Goal: Transaction & Acquisition: Purchase product/service

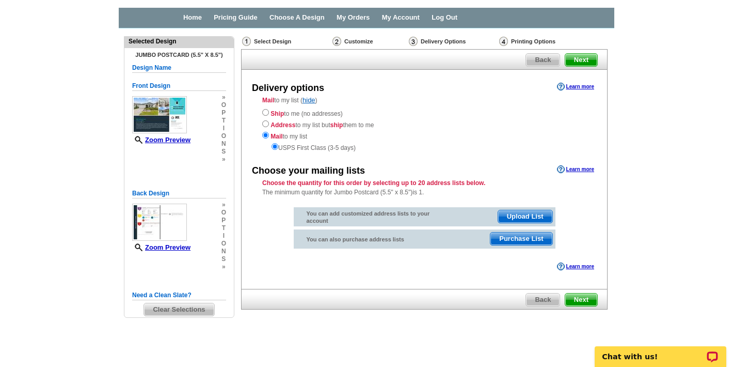
scroll to position [41, 0]
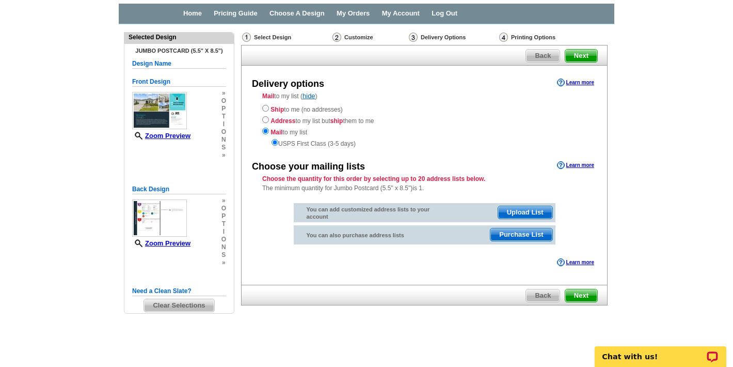
click at [518, 235] on span "Purchase List" at bounding box center [521, 234] width 61 height 12
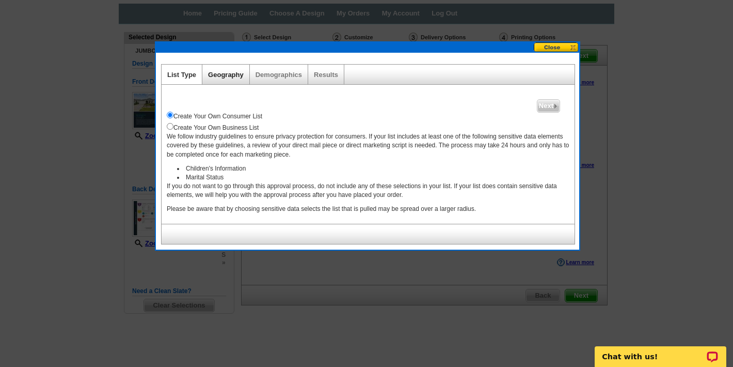
click at [222, 74] on link "Geography" at bounding box center [226, 75] width 36 height 8
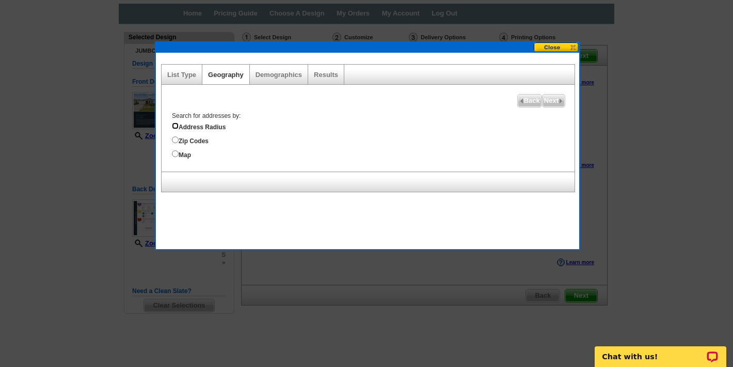
click at [177, 127] on input "Address Radius" at bounding box center [175, 125] width 7 height 7
radio input "true"
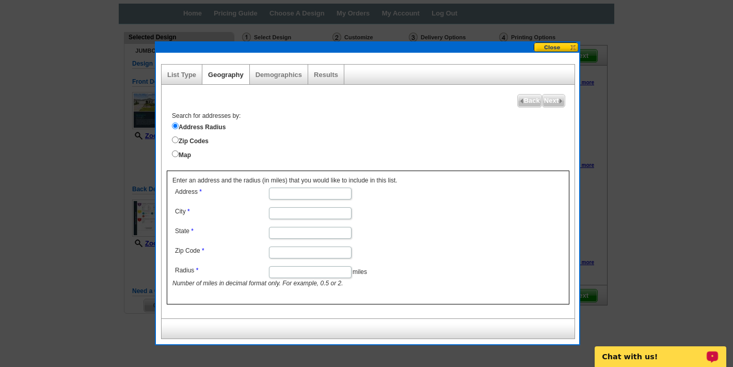
click at [304, 193] on input "Address" at bounding box center [310, 193] width 83 height 12
type input "848 Continuum Loop"
type input "Yulee"
click at [320, 229] on input "State" at bounding box center [310, 233] width 83 height 12
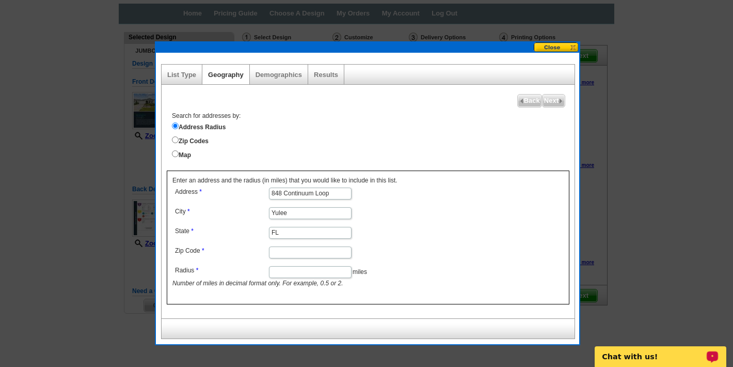
type input "FL"
type input "32097"
type input "4"
click at [384, 197] on dd "848 Continuum Loop" at bounding box center [309, 192] width 275 height 15
click at [556, 102] on span "Next" at bounding box center [554, 101] width 22 height 12
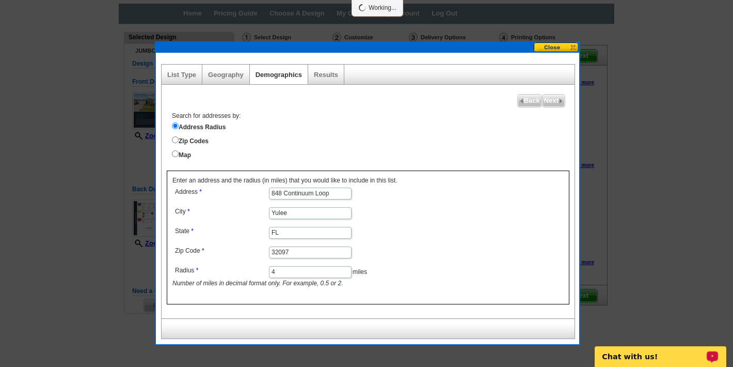
select select
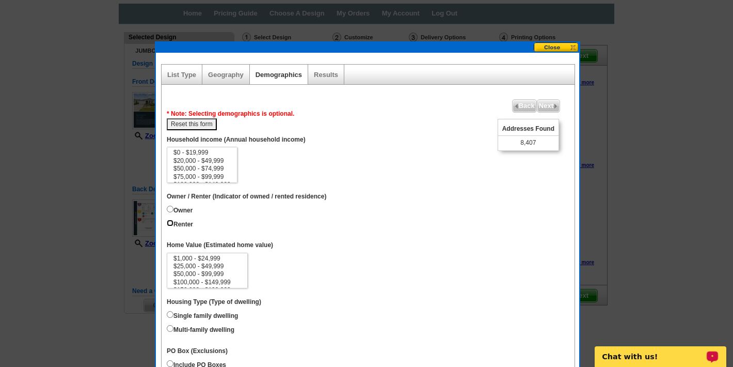
click at [169, 223] on input "Renter" at bounding box center [170, 222] width 7 height 7
radio input "true"
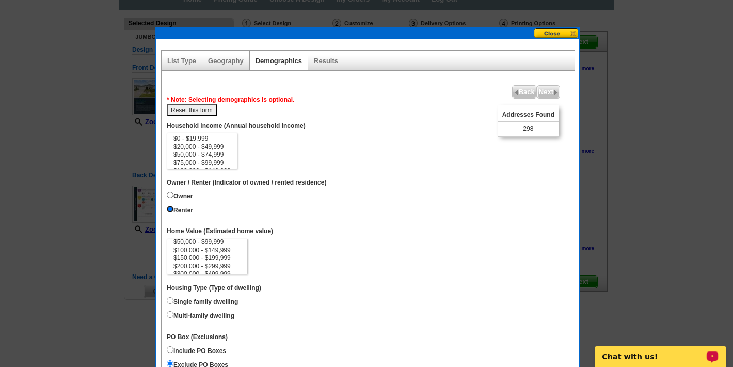
scroll to position [12, 0]
click at [168, 193] on input "Owner" at bounding box center [170, 195] width 7 height 7
radio input "true"
click at [170, 195] on input "Owner" at bounding box center [170, 195] width 7 height 7
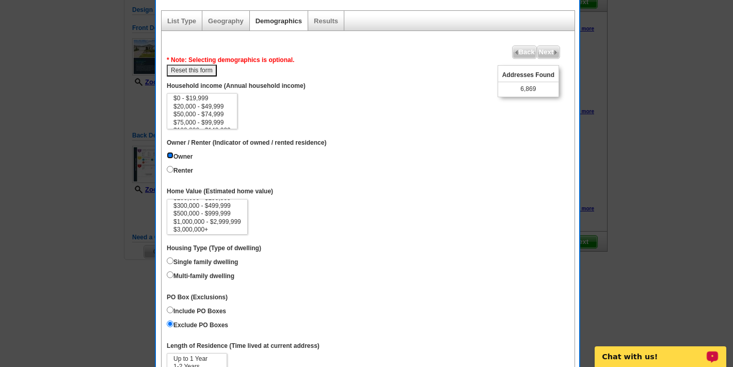
scroll to position [48, 0]
select select "500000-999999"
click at [220, 211] on option "$500,000 - $999,999" at bounding box center [207, 213] width 70 height 8
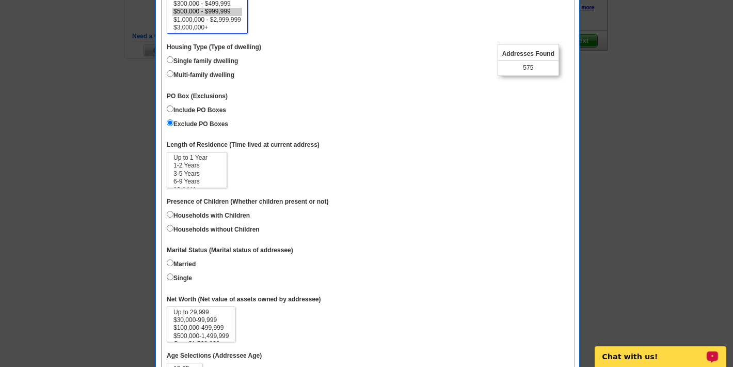
scroll to position [296, 0]
click at [170, 226] on input "Households without Children" at bounding box center [170, 227] width 7 height 7
radio input "true"
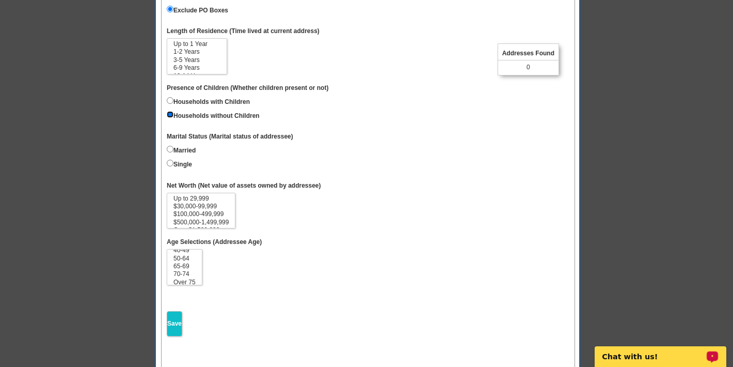
scroll to position [24, 0]
click at [178, 251] on option "50-64" at bounding box center [184, 255] width 24 height 8
click at [179, 259] on option "65-69" at bounding box center [184, 263] width 24 height 8
click at [178, 251] on option "50-64" at bounding box center [184, 255] width 24 height 8
click at [185, 259] on option "65-69" at bounding box center [184, 263] width 24 height 8
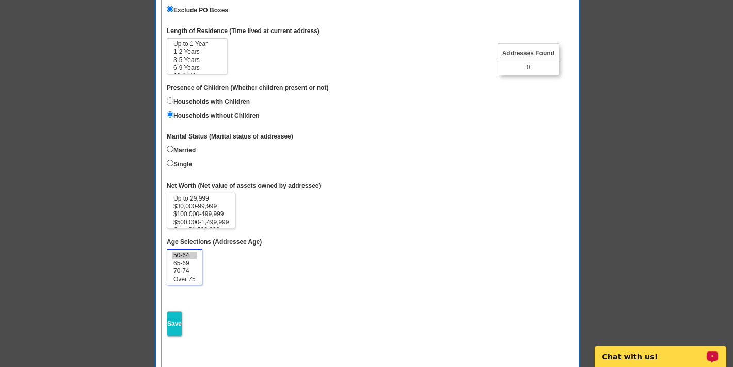
select select "50-64"
click at [186, 278] on option "Over 75" at bounding box center [184, 279] width 24 height 8
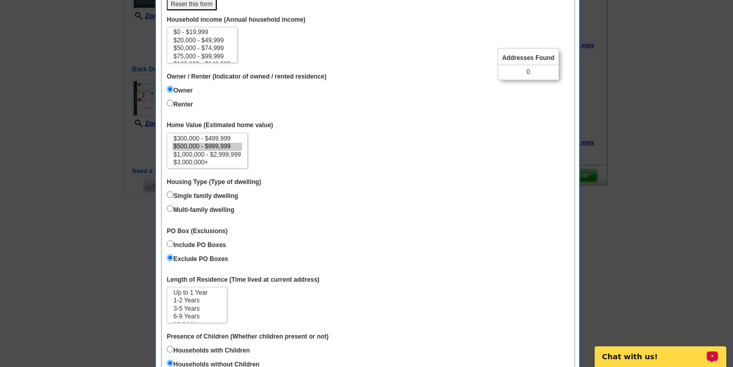
scroll to position [160, 0]
click at [172, 103] on input "Renter" at bounding box center [170, 104] width 7 height 7
radio input "true"
click at [170, 90] on input "Owner" at bounding box center [170, 90] width 7 height 7
radio input "true"
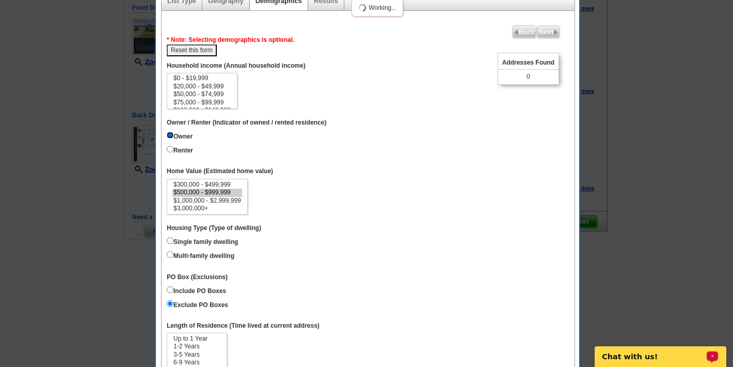
scroll to position [112, 0]
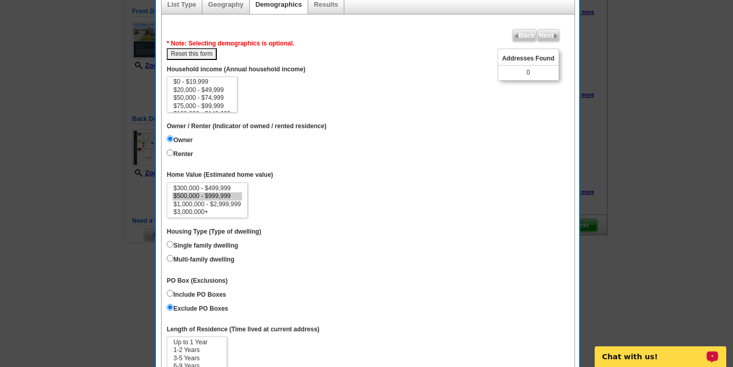
click at [208, 53] on button "Reset this form" at bounding box center [192, 54] width 50 height 12
select select
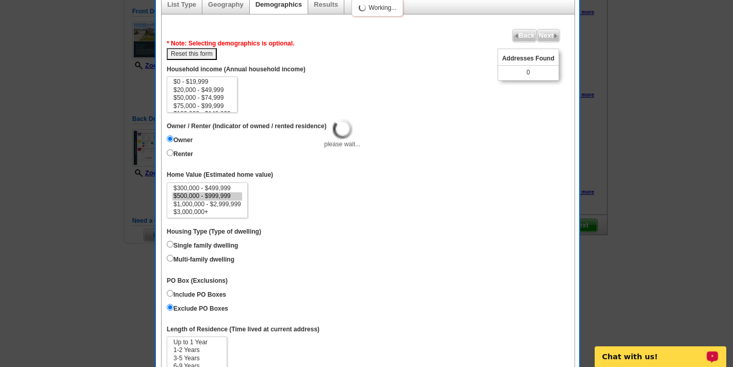
select select
click at [169, 138] on input "Owner" at bounding box center [170, 138] width 7 height 7
radio input "true"
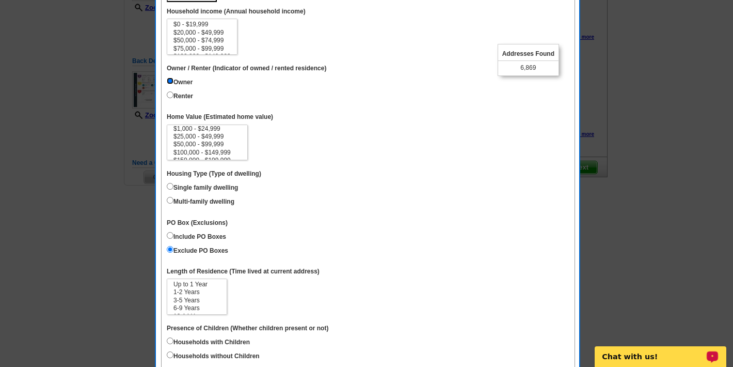
scroll to position [172, 0]
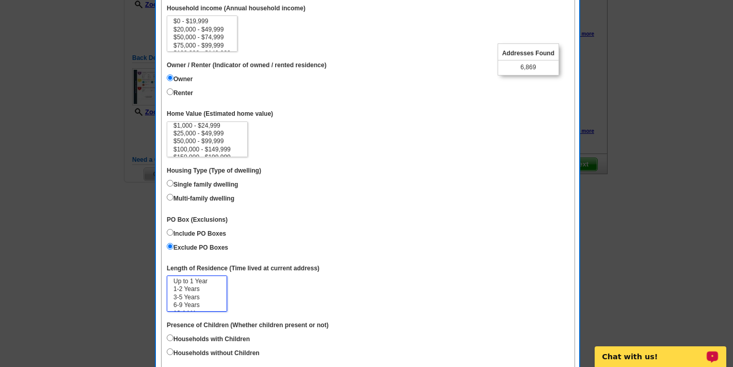
select select "3-5"
click at [185, 296] on option "3-5 Years" at bounding box center [196, 297] width 49 height 8
click at [169, 348] on input "Households without Children" at bounding box center [170, 351] width 7 height 7
radio input "true"
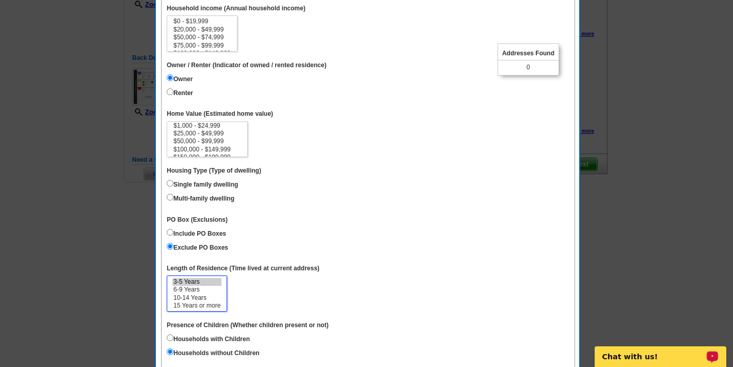
click at [201, 278] on option "3-5 Years" at bounding box center [196, 282] width 49 height 8
click at [200, 282] on option "Up to 1 Year" at bounding box center [196, 281] width 49 height 8
select select "0-1"
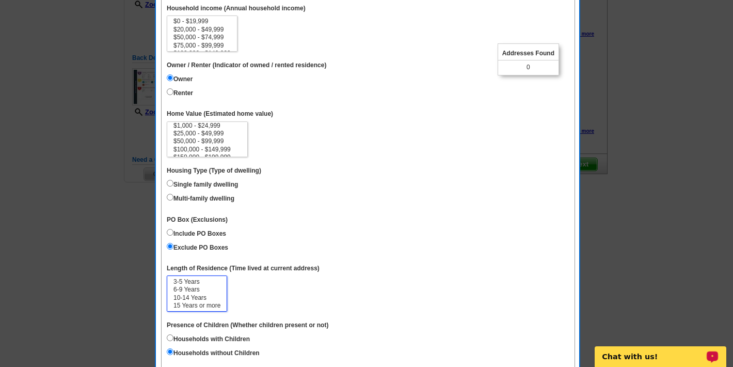
click at [200, 302] on option "15 Years or more" at bounding box center [196, 306] width 49 height 8
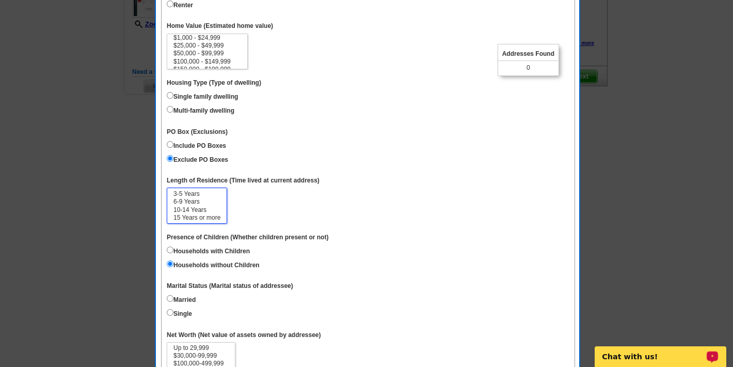
scroll to position [261, 0]
click at [172, 247] on input "Households with Children" at bounding box center [170, 249] width 7 height 7
radio input "true"
click at [170, 261] on input "Households without Children" at bounding box center [170, 263] width 7 height 7
radio input "true"
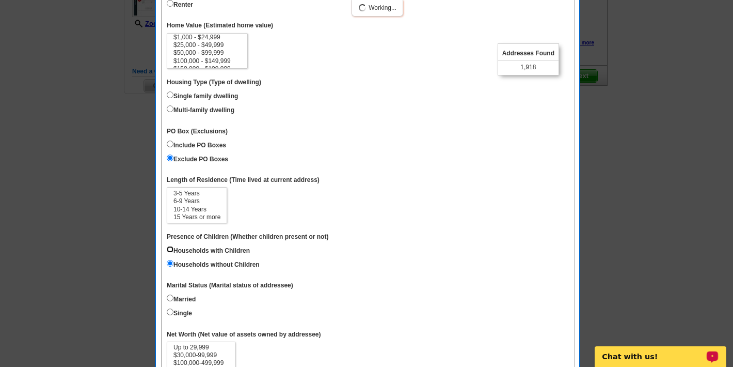
click at [170, 248] on input "Households with Children" at bounding box center [170, 249] width 7 height 7
radio input "true"
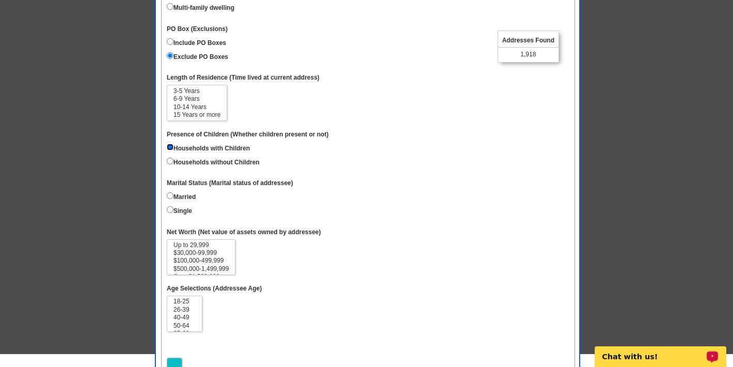
scroll to position [365, 0]
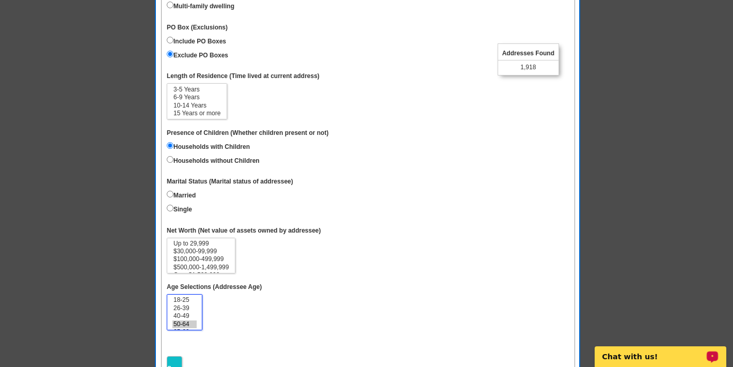
click at [182, 320] on option "50-64" at bounding box center [184, 324] width 24 height 8
select select "50-64"
click at [182, 320] on option "Over 75" at bounding box center [184, 324] width 24 height 8
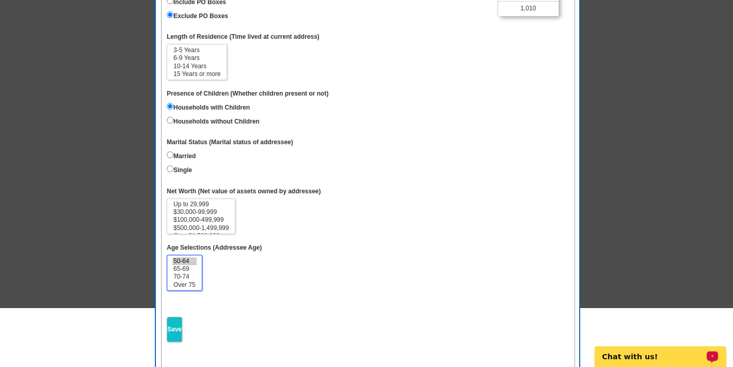
scroll to position [436, 0]
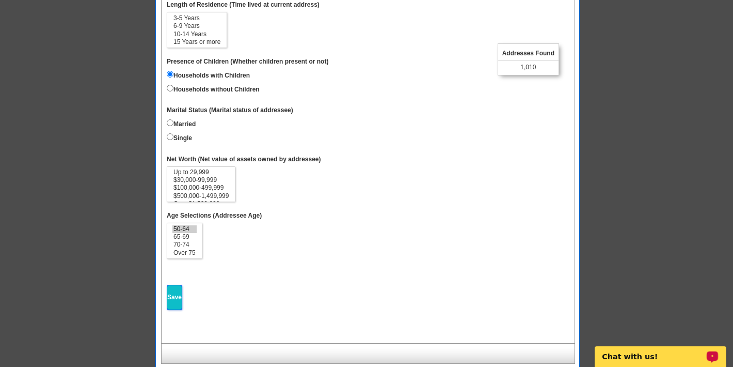
click at [176, 291] on input "Save" at bounding box center [174, 297] width 15 height 25
select select
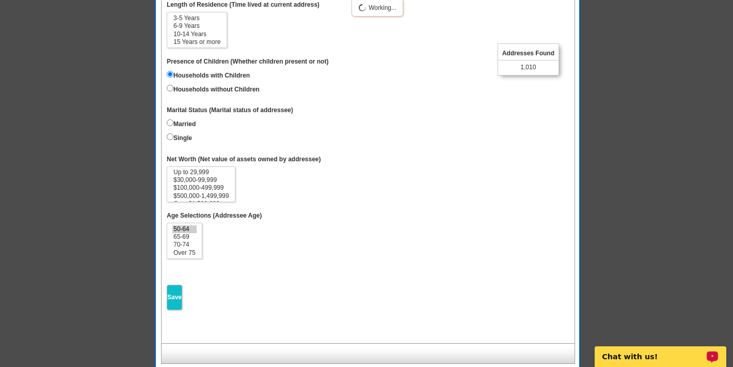
select select
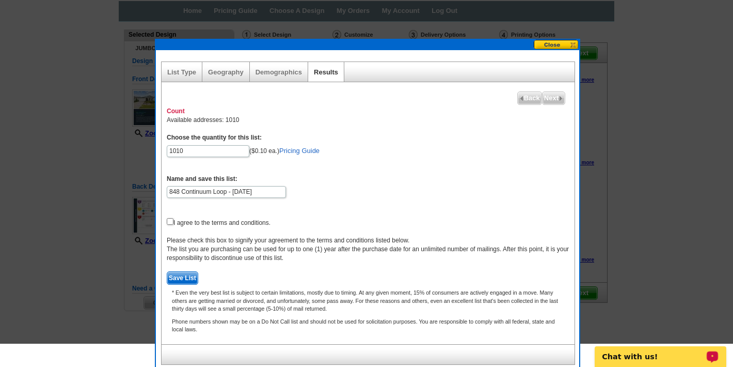
scroll to position [21, 0]
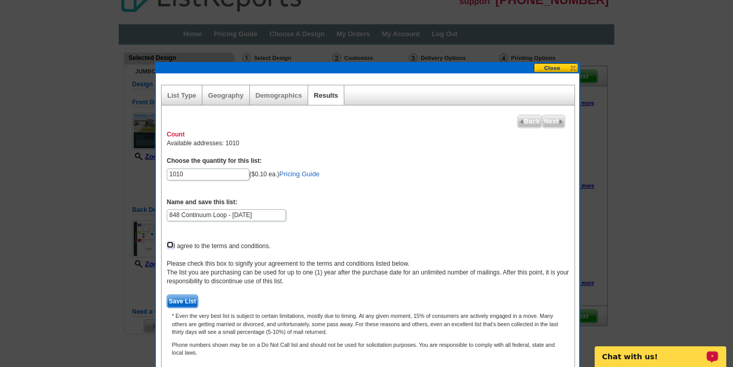
click at [170, 245] on input "checkbox" at bounding box center [170, 244] width 7 height 7
checkbox input "true"
click at [287, 174] on link "Pricing Guide" at bounding box center [299, 174] width 40 height 8
click at [276, 96] on link "Demographics" at bounding box center [279, 95] width 46 height 8
select select
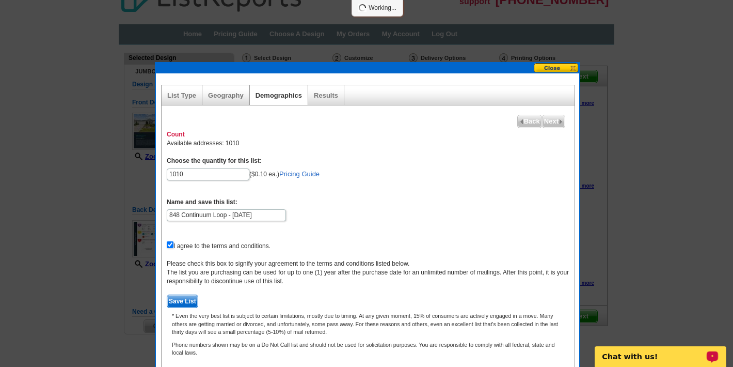
select select
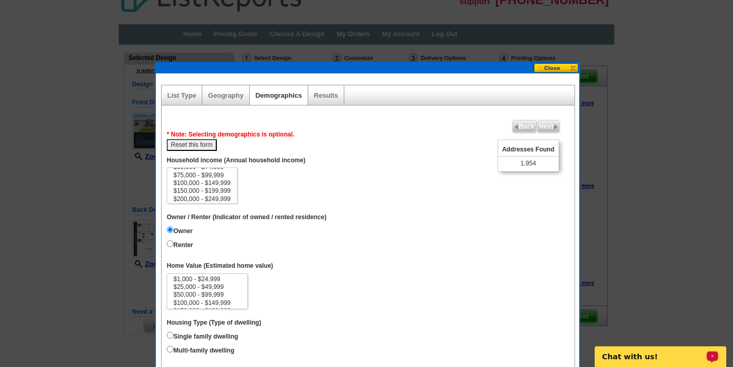
scroll to position [23, 0]
click at [219, 183] on option "$100,000 - $149,999" at bounding box center [201, 182] width 59 height 8
select select "100000-149999"
click at [218, 199] on option "$200,000 - $249,999" at bounding box center [201, 198] width 59 height 8
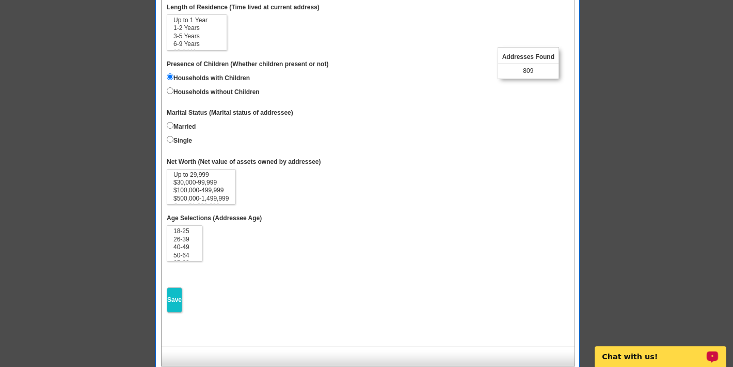
scroll to position [436, 0]
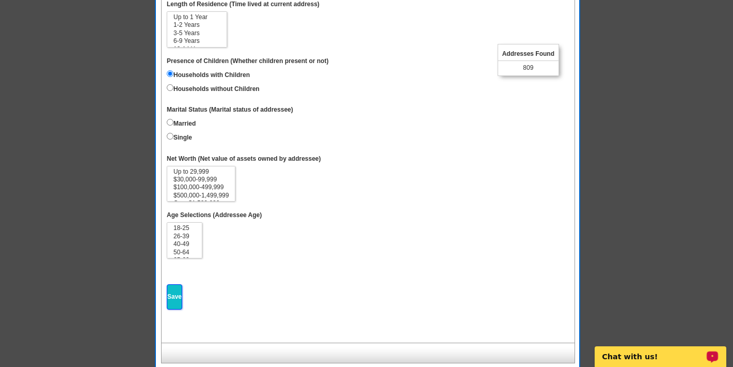
click at [180, 289] on input "Save" at bounding box center [174, 296] width 15 height 25
select select
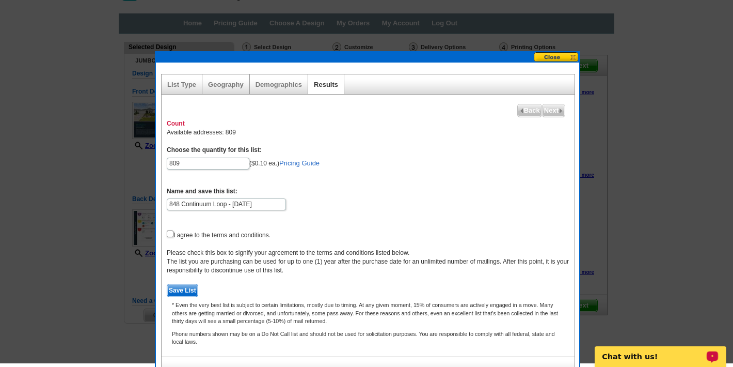
scroll to position [32, 0]
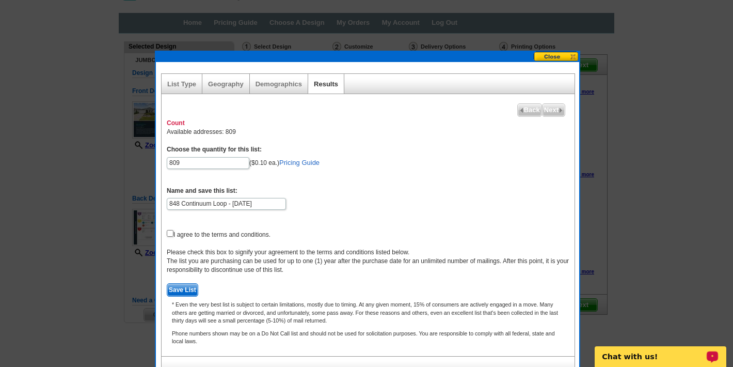
click at [175, 235] on form "Choose the quantity for this list: 809 ($0.10 ea.) Pricing Guide Name and save …" at bounding box center [368, 220] width 403 height 151
click at [174, 235] on form "Choose the quantity for this list: 809 ($0.10 ea.) Pricing Guide Name and save …" at bounding box center [368, 220] width 403 height 151
click at [171, 235] on input "checkbox" at bounding box center [170, 233] width 7 height 7
checkbox input "true"
click at [553, 106] on span "Next" at bounding box center [554, 110] width 22 height 12
